Goal: Task Accomplishment & Management: Manage account settings

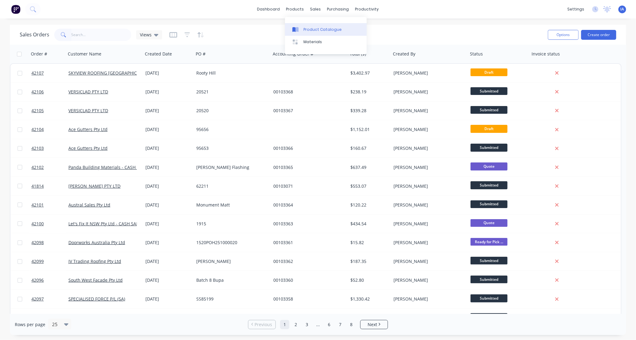
click at [321, 29] on div "Product Catalogue" at bounding box center [322, 30] width 38 height 6
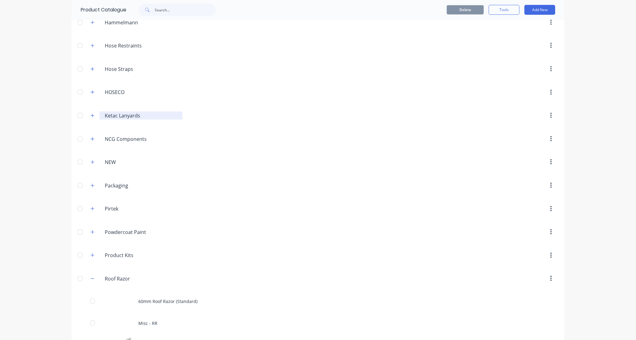
scroll to position [411, 0]
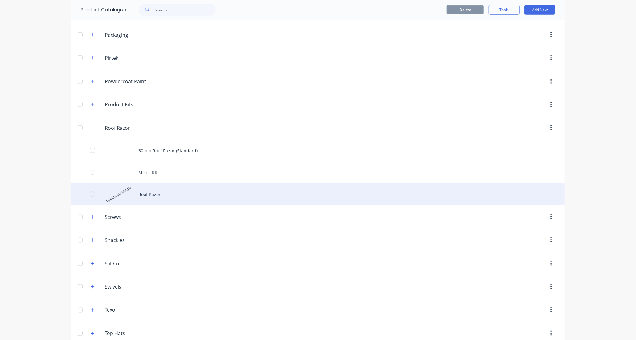
click at [164, 195] on div "Roof Razor" at bounding box center [317, 194] width 493 height 22
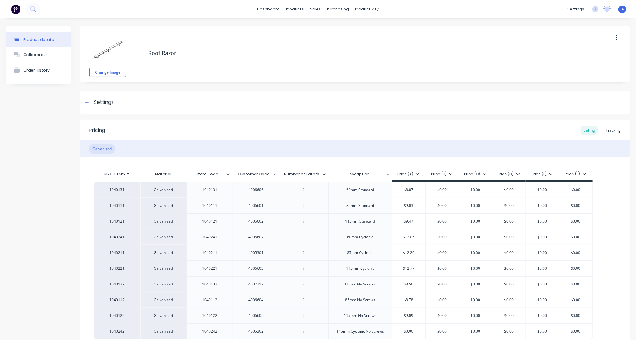
type textarea "x"
click at [612, 130] on div "Tracking" at bounding box center [613, 130] width 21 height 9
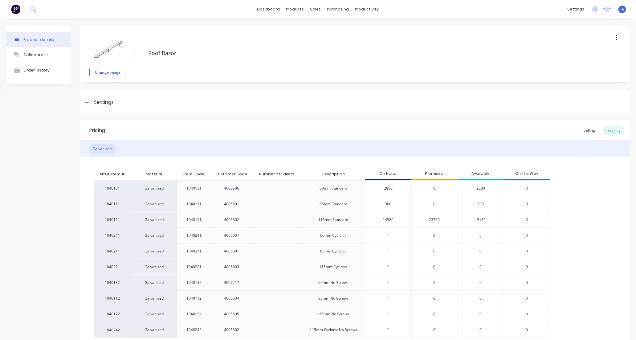
click at [386, 220] on input "14580" at bounding box center [388, 220] width 46 height 6
type input "140"
type textarea "x"
type input "14940"
type textarea "x"
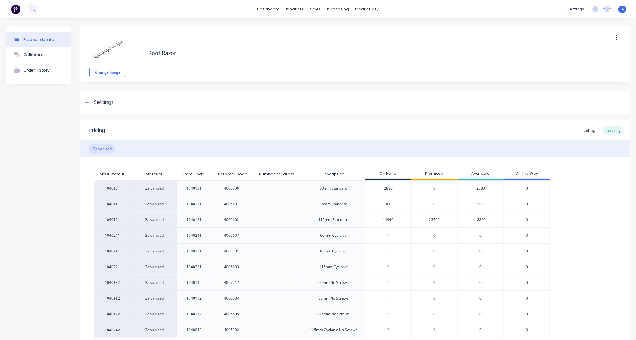
type input "14940"
click at [595, 226] on div "1040131 Galvanised 1040131 4006606 60mm Standard 2880 0 2880 0 1040111 Galvanis…" at bounding box center [355, 258] width 522 height 157
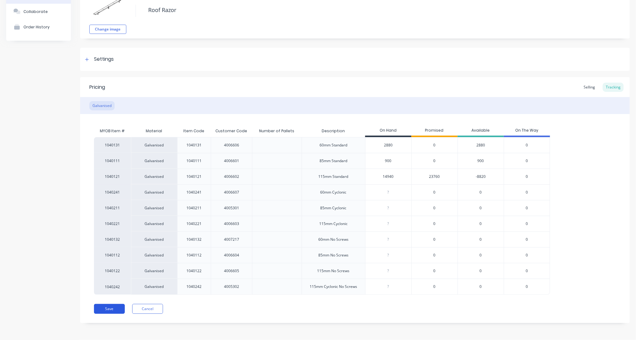
click at [110, 312] on button "Save" at bounding box center [109, 309] width 31 height 10
type textarea "x"
